Goal: Task Accomplishment & Management: Use online tool/utility

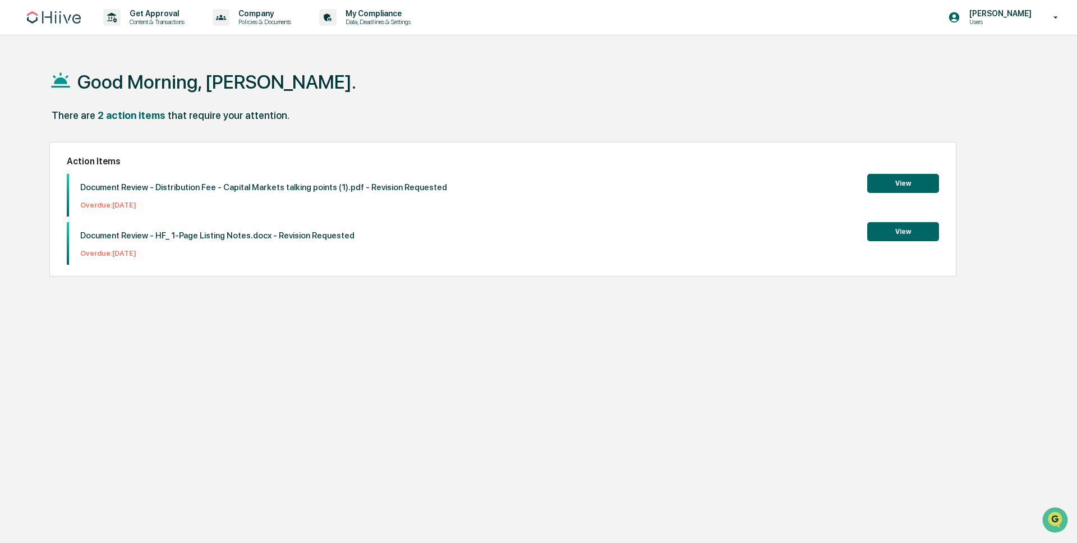
click at [910, 187] on button "View" at bounding box center [903, 183] width 72 height 19
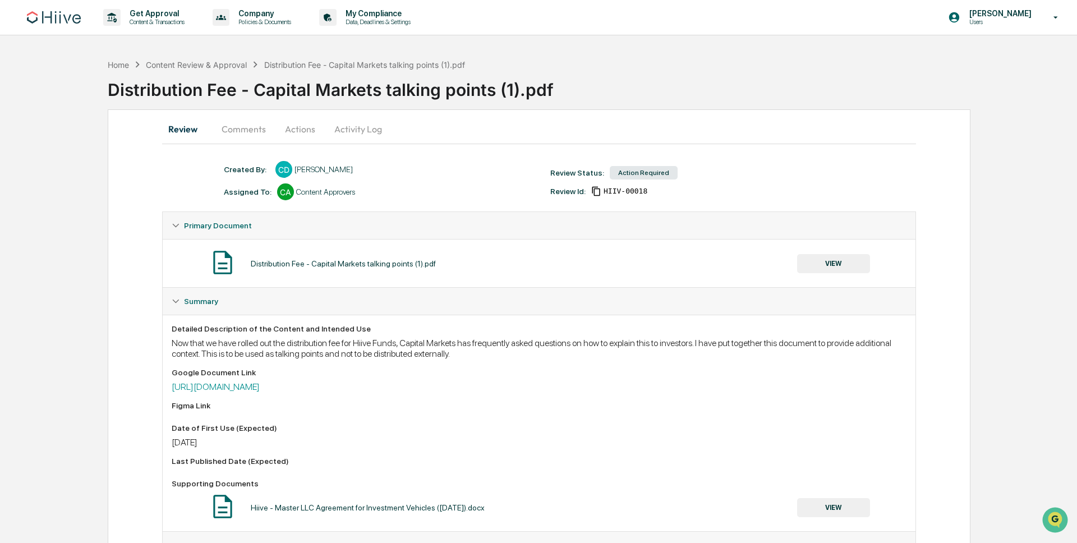
click at [254, 134] on button "Comments" at bounding box center [244, 129] width 62 height 27
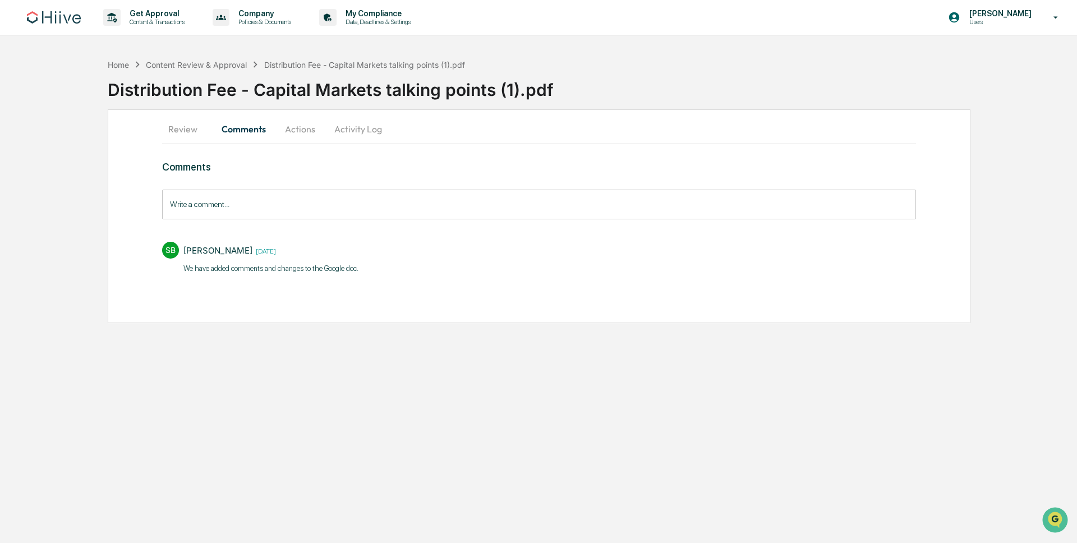
click at [310, 134] on button "Actions" at bounding box center [300, 129] width 50 height 27
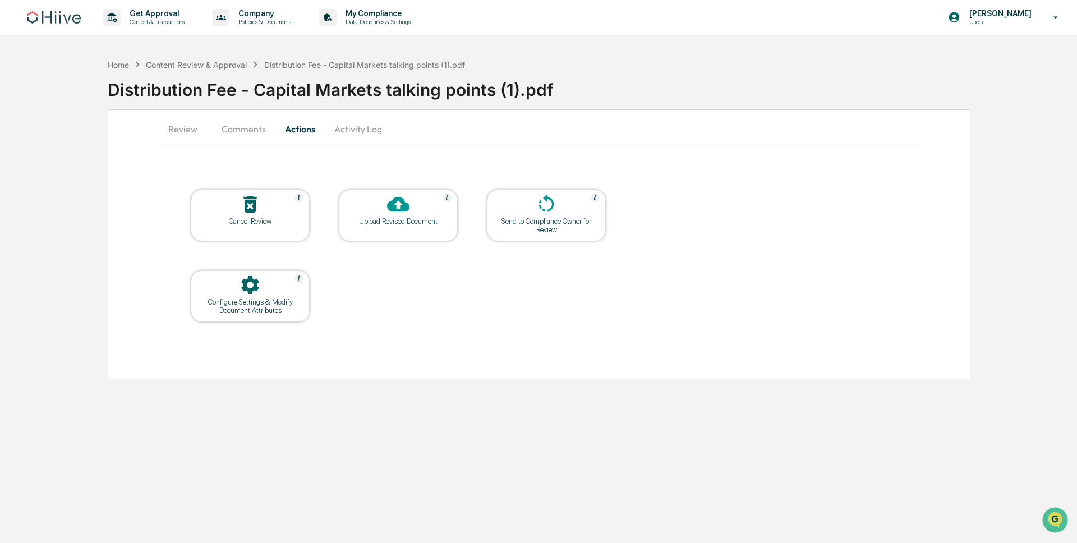
click at [179, 126] on button "Review" at bounding box center [187, 129] width 50 height 27
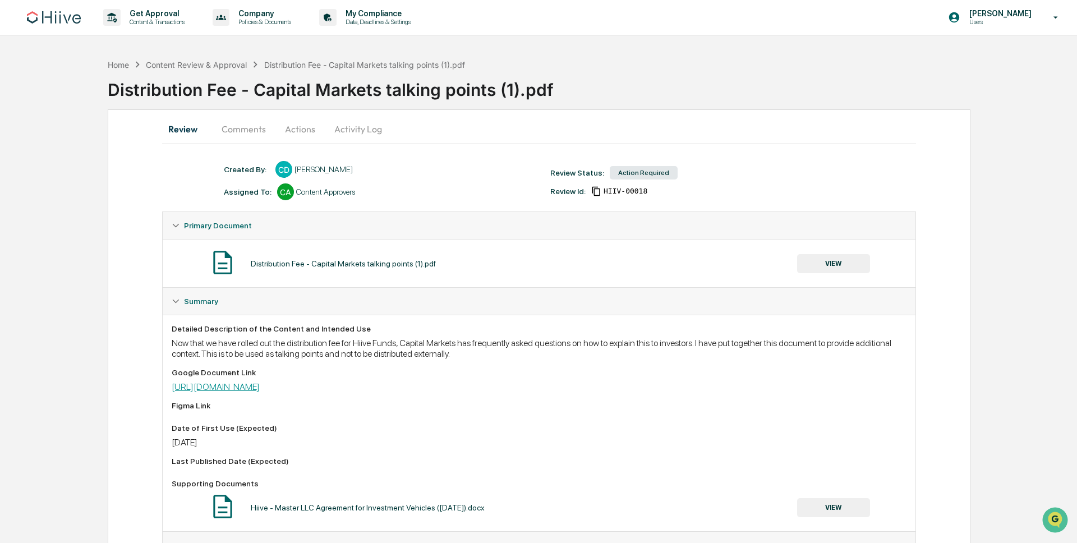
click at [260, 388] on link "[URL][DOMAIN_NAME]" at bounding box center [216, 387] width 88 height 11
click at [296, 132] on button "Actions" at bounding box center [300, 129] width 50 height 27
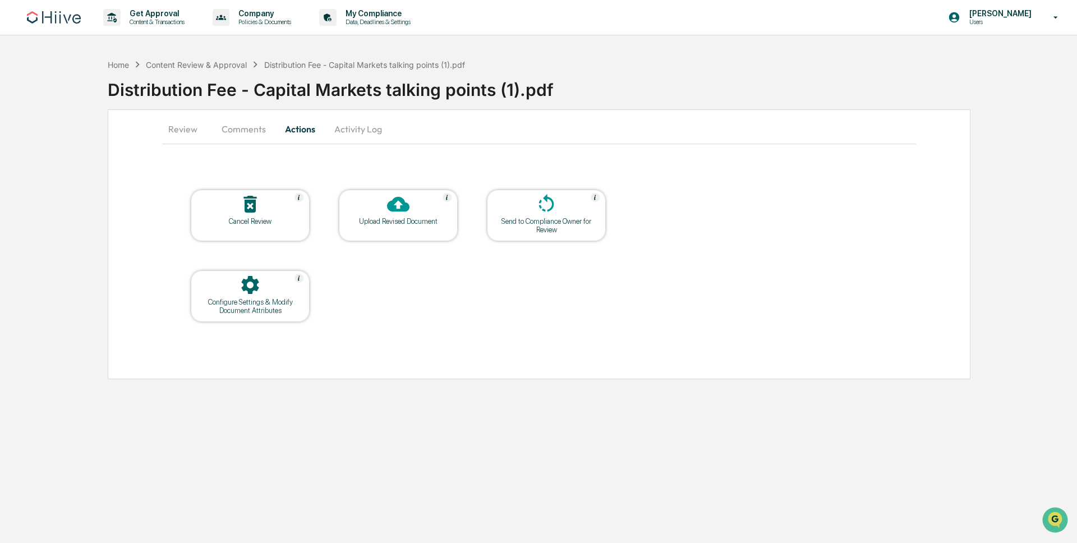
click at [458, 215] on td "Upload Revised Document" at bounding box center [398, 215] width 120 height 53
click at [384, 219] on div "Upload Revised Document" at bounding box center [398, 221] width 101 height 8
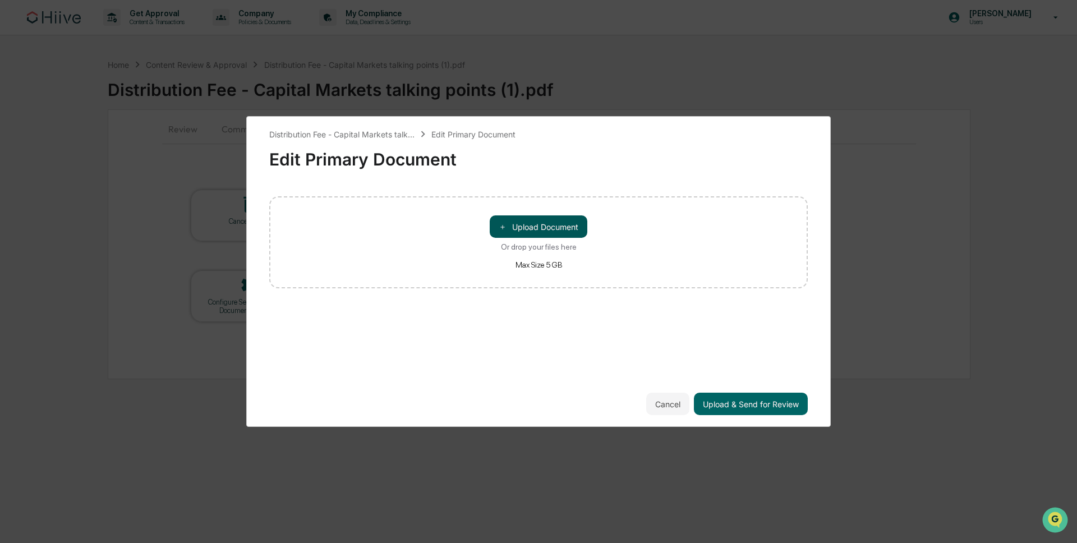
click at [558, 233] on button "＋ Upload Document" at bounding box center [539, 226] width 98 height 22
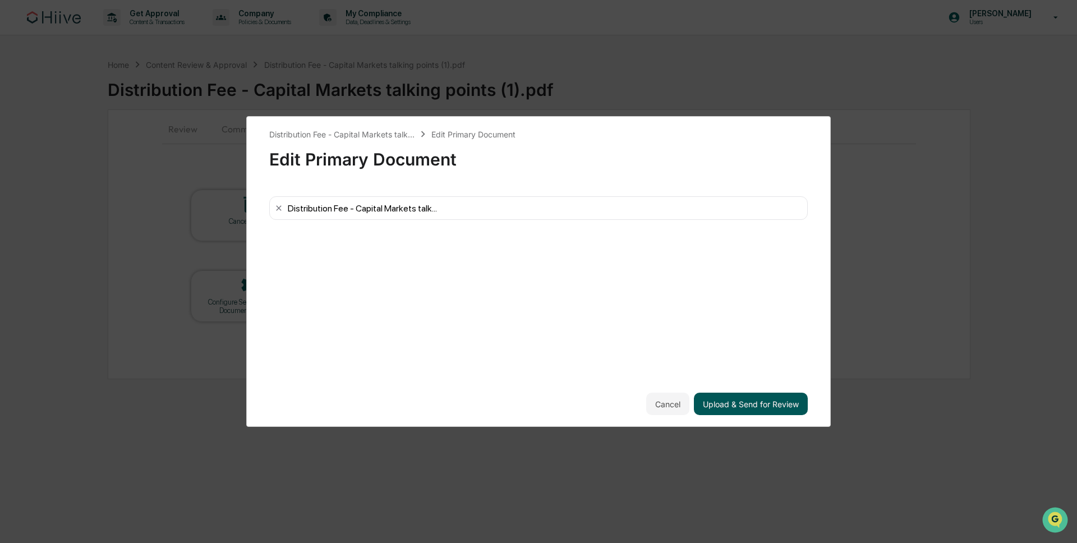
click at [781, 407] on button "Upload & Send for Review" at bounding box center [751, 404] width 114 height 22
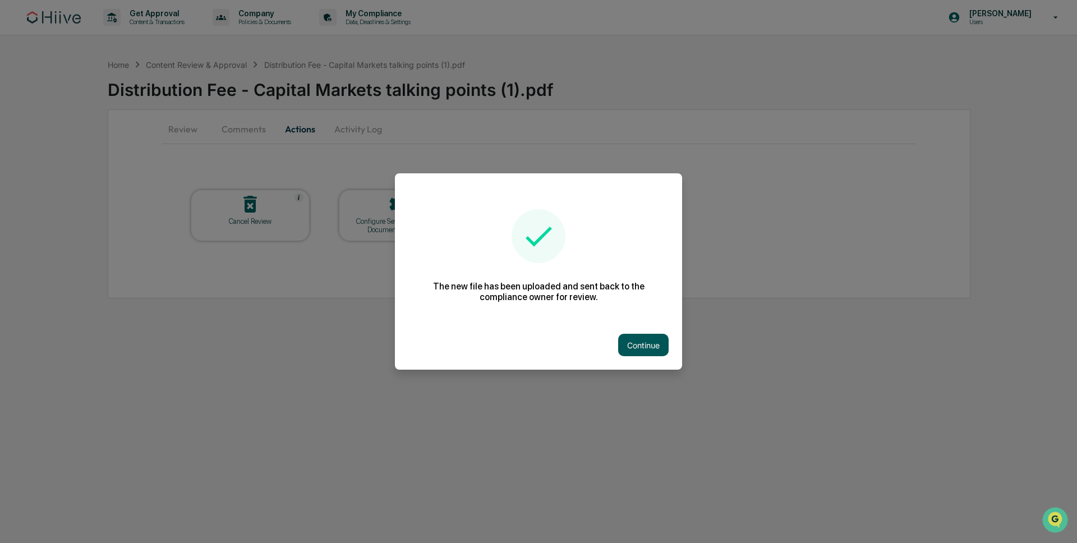
click at [659, 350] on button "Continue" at bounding box center [643, 345] width 50 height 22
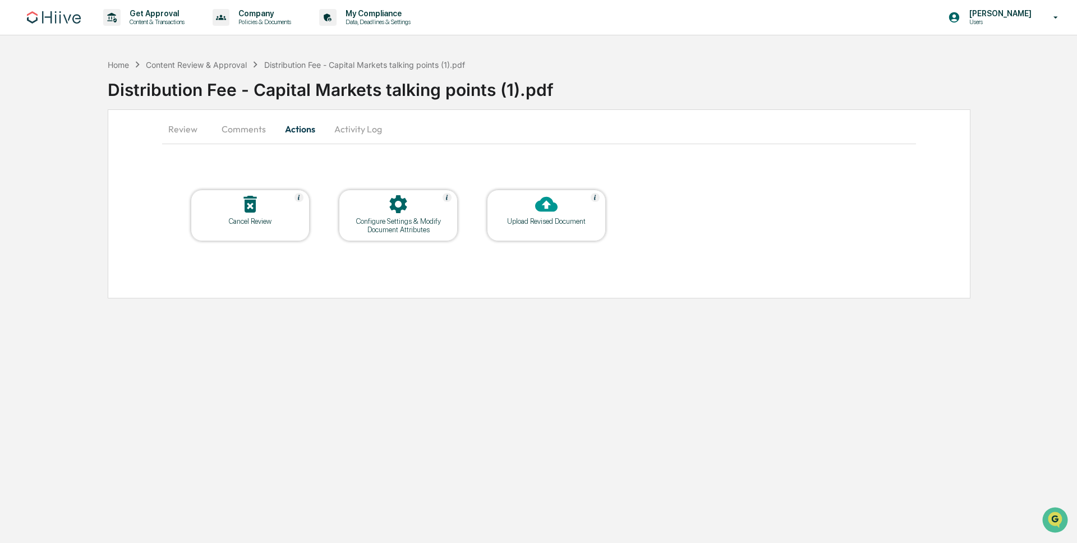
click at [258, 131] on button "Comments" at bounding box center [244, 129] width 62 height 27
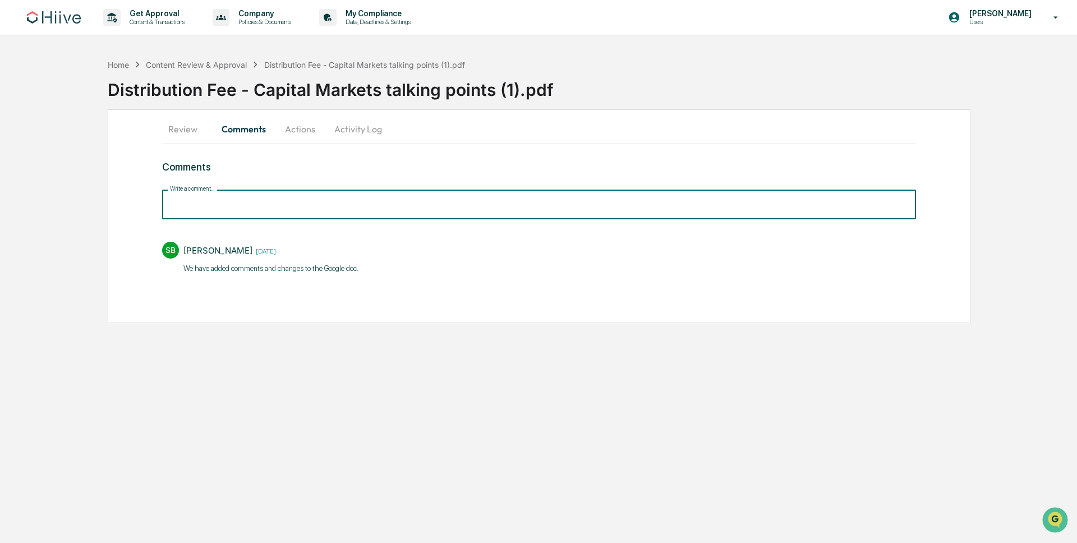
click at [332, 204] on input "Write a comment..." at bounding box center [539, 205] width 754 height 30
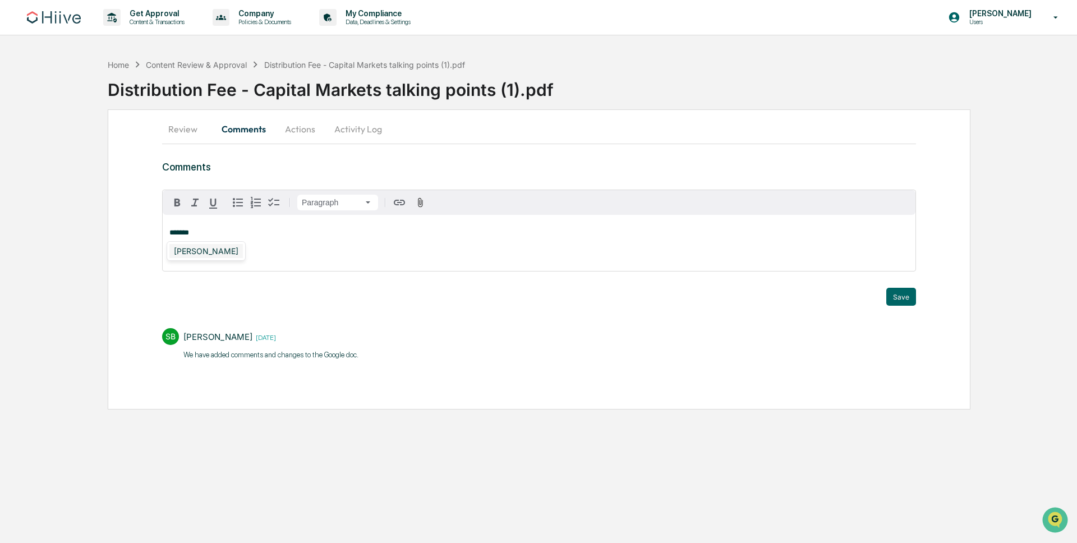
click at [205, 254] on div "[PERSON_NAME]" at bounding box center [206, 251] width 74 height 14
click at [898, 301] on button "Save" at bounding box center [902, 297] width 30 height 18
